Goal: Task Accomplishment & Management: Manage account settings

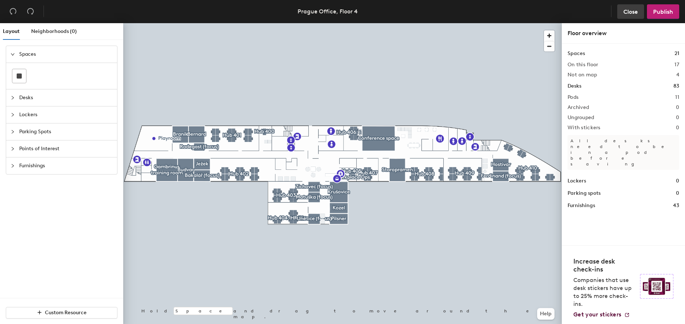
click at [630, 10] on span "Close" at bounding box center [630, 11] width 14 height 7
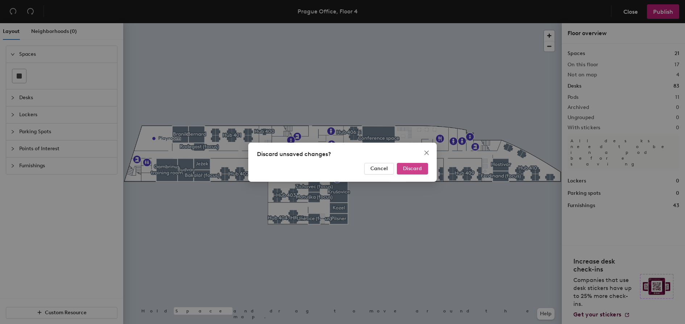
click at [413, 168] on span "Discard" at bounding box center [412, 169] width 19 height 6
